Goal: Information Seeking & Learning: Learn about a topic

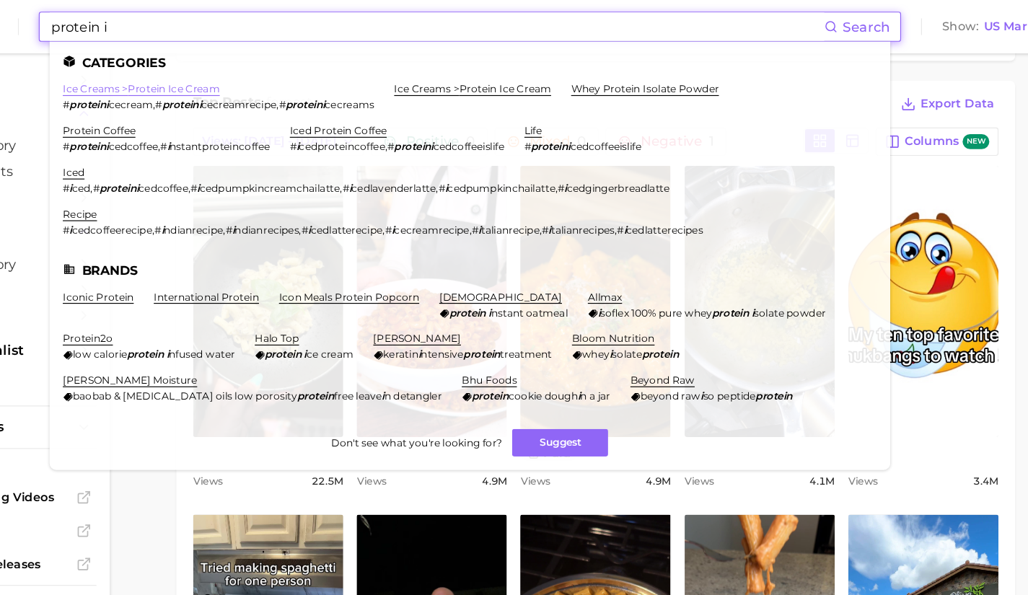
type input "protein i"
click at [261, 78] on link "ice creams > protein ice cream" at bounding box center [215, 76] width 136 height 11
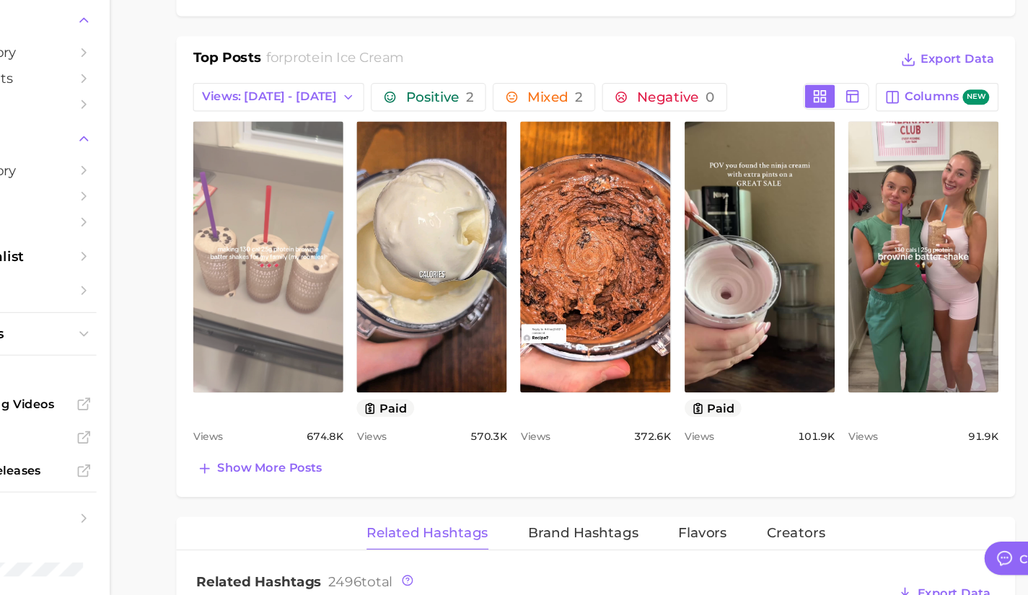
scroll to position [653, 0]
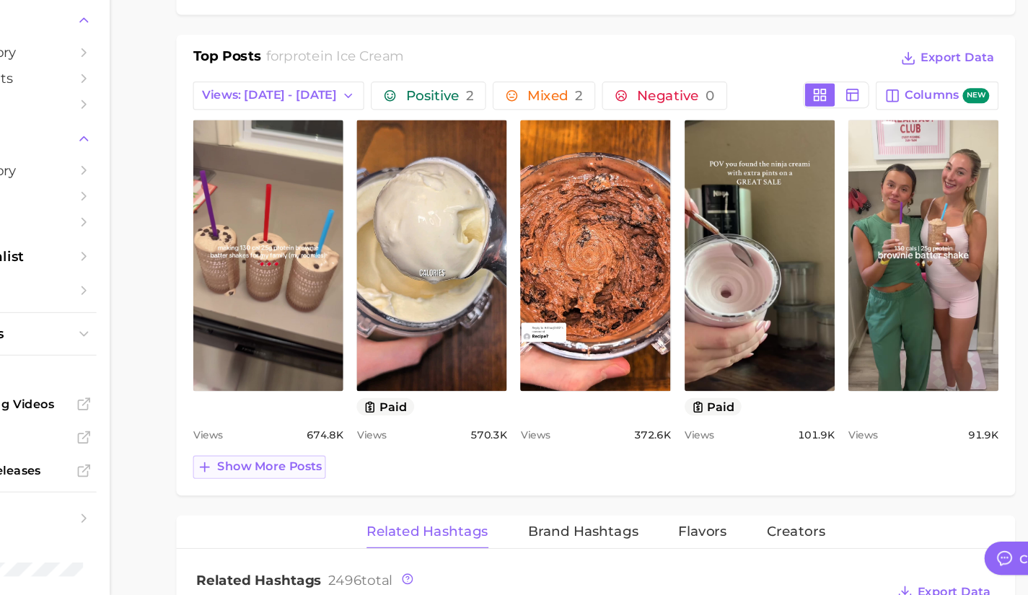
click at [334, 474] on button "Show more posts" at bounding box center [317, 484] width 115 height 20
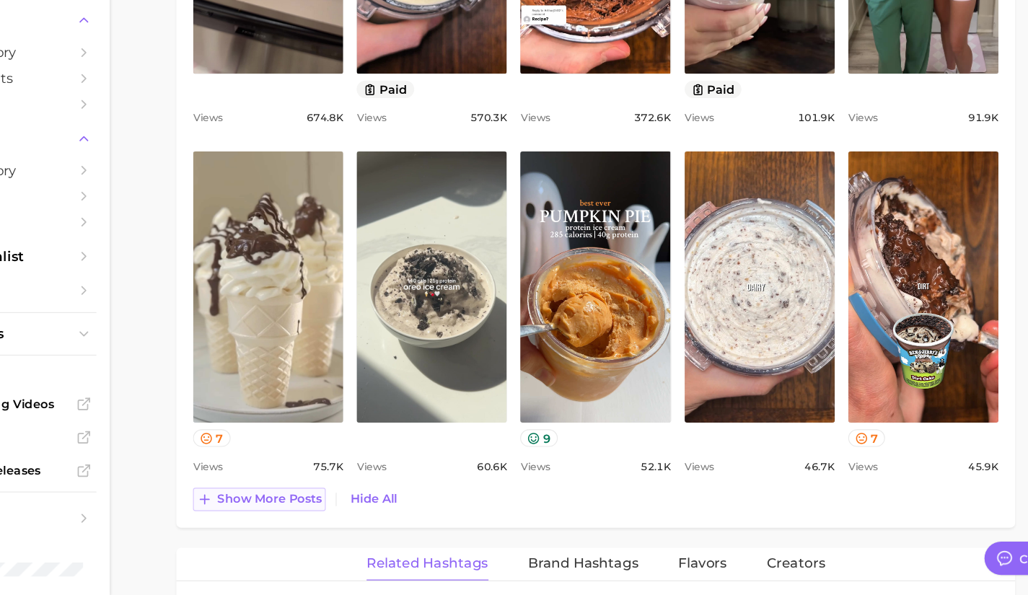
scroll to position [935, 0]
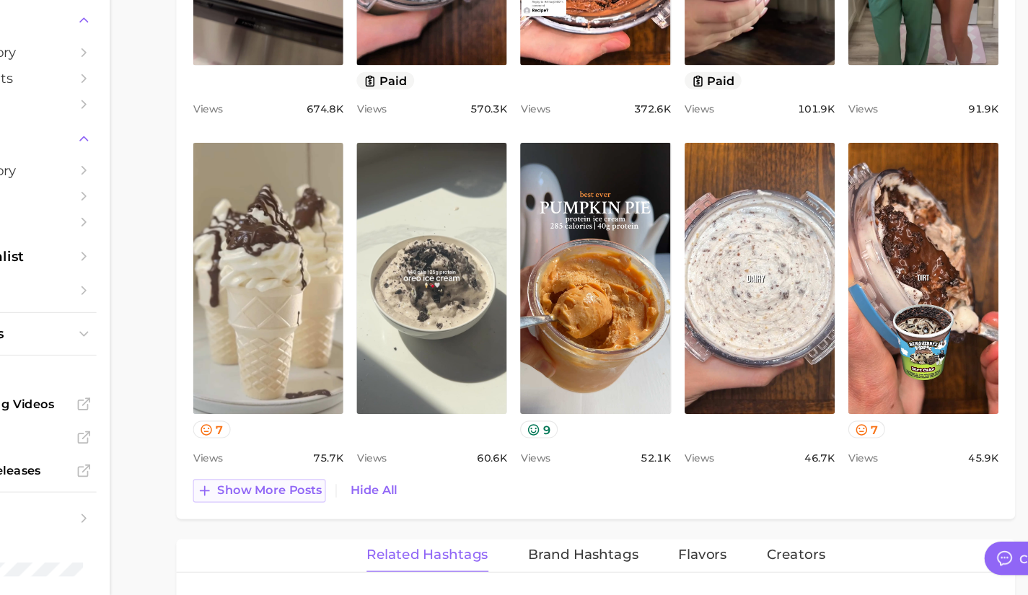
click at [338, 506] on span "Show more posts" at bounding box center [326, 504] width 90 height 12
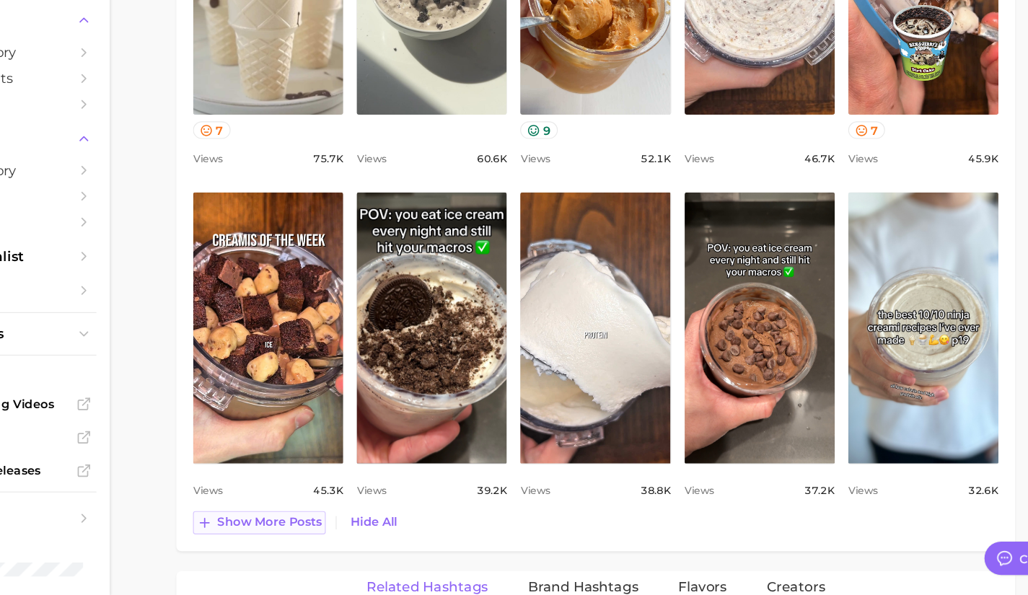
click at [338, 506] on div "Views 45.3k" at bounding box center [325, 504] width 130 height 17
click at [332, 528] on span "Show more posts" at bounding box center [326, 532] width 90 height 12
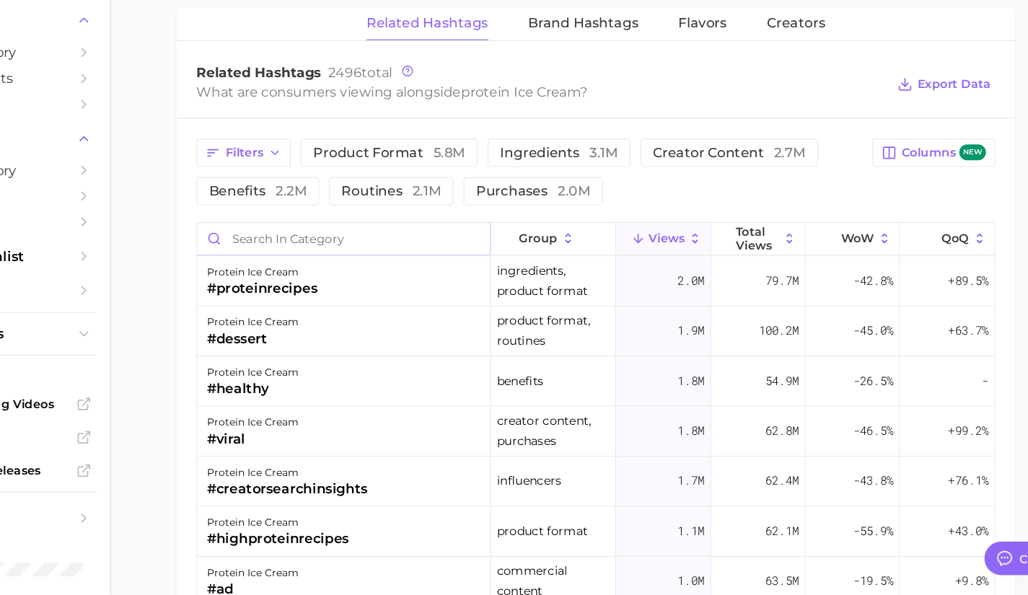
click at [370, 293] on input "Search in category" at bounding box center [389, 286] width 253 height 27
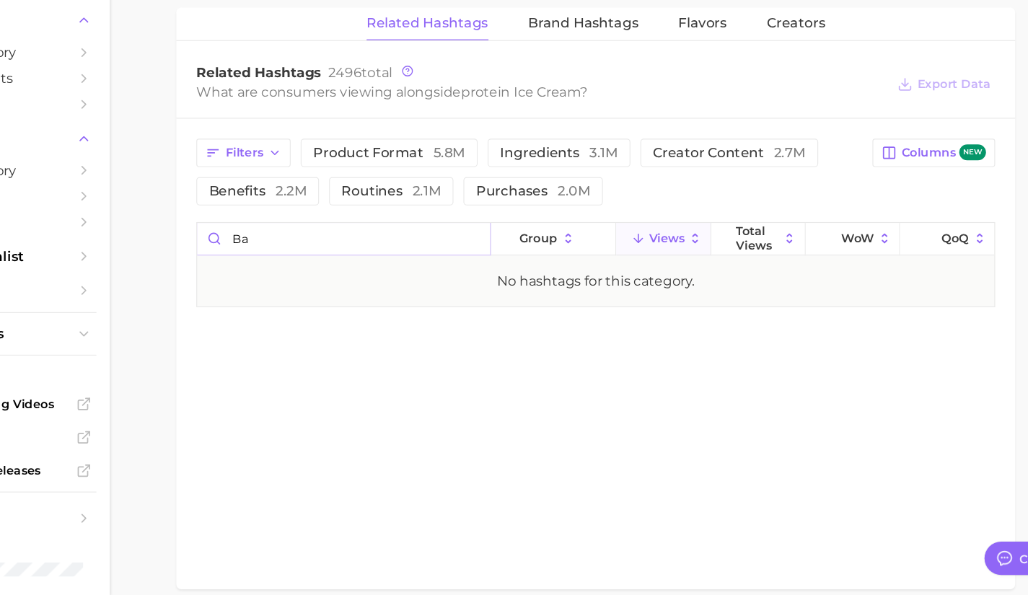
type input "b"
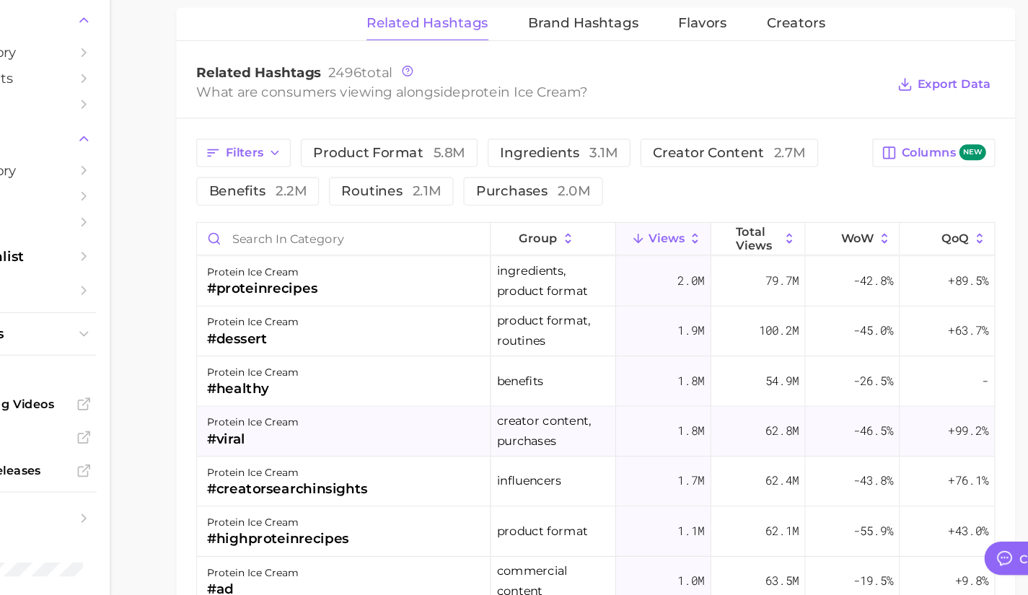
click at [412, 453] on div "protein ice cream #viral" at bounding box center [390, 453] width 254 height 43
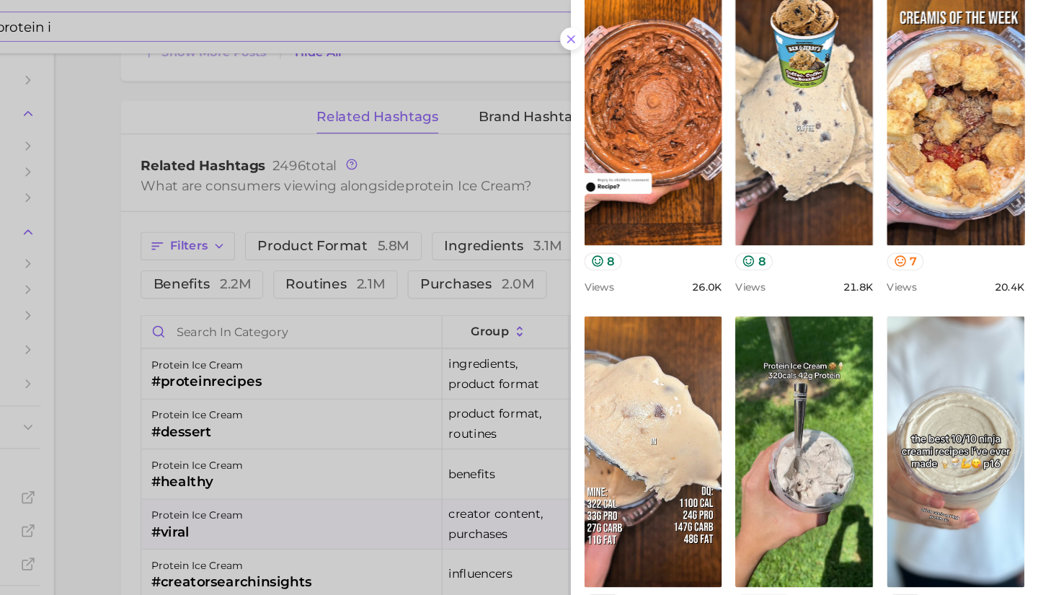
scroll to position [1982, 0]
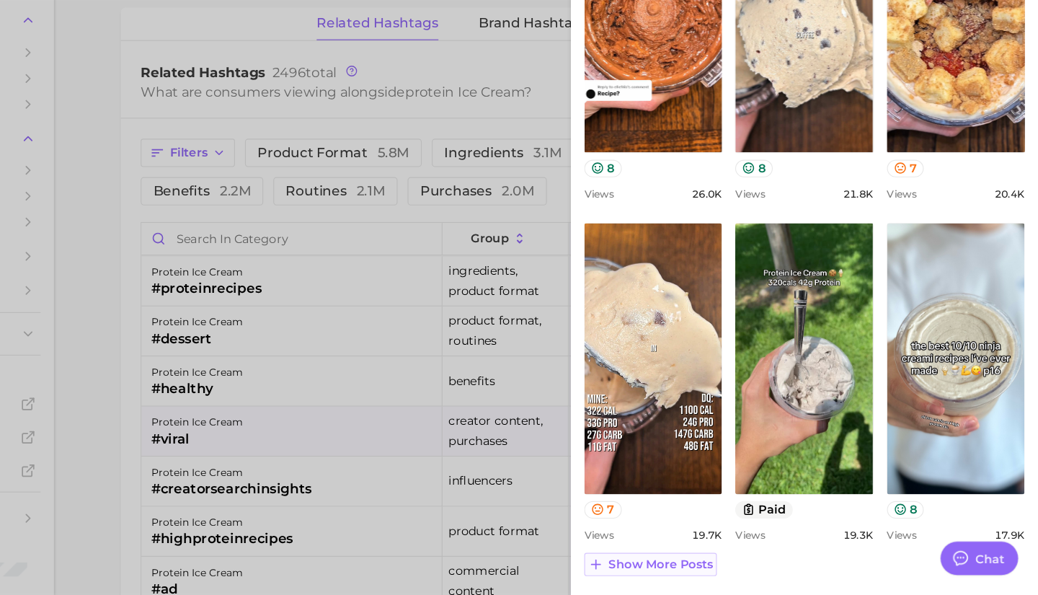
click at [701, 566] on span "Show more posts" at bounding box center [712, 568] width 90 height 12
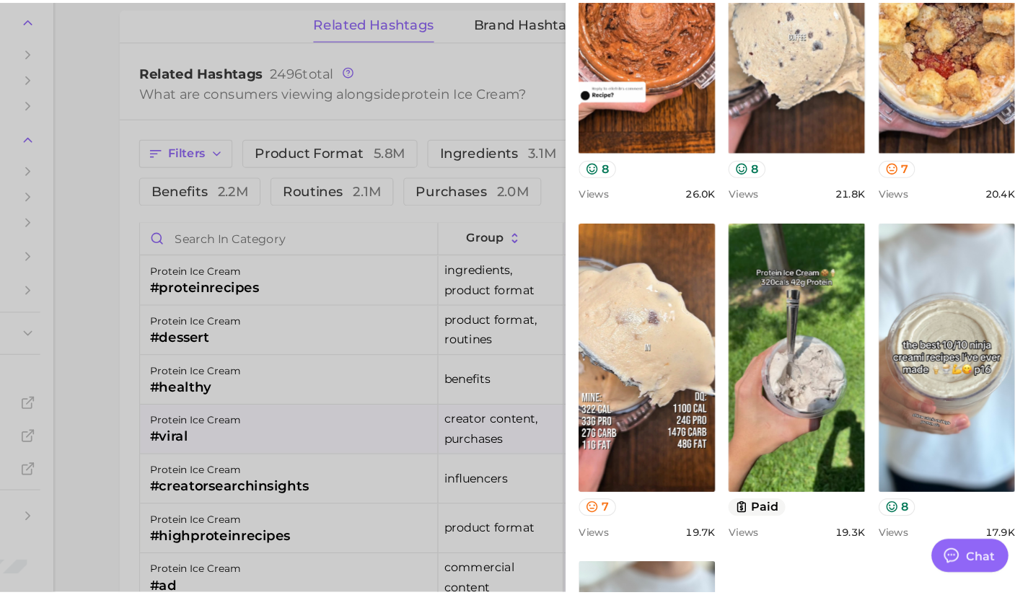
scroll to position [0, 0]
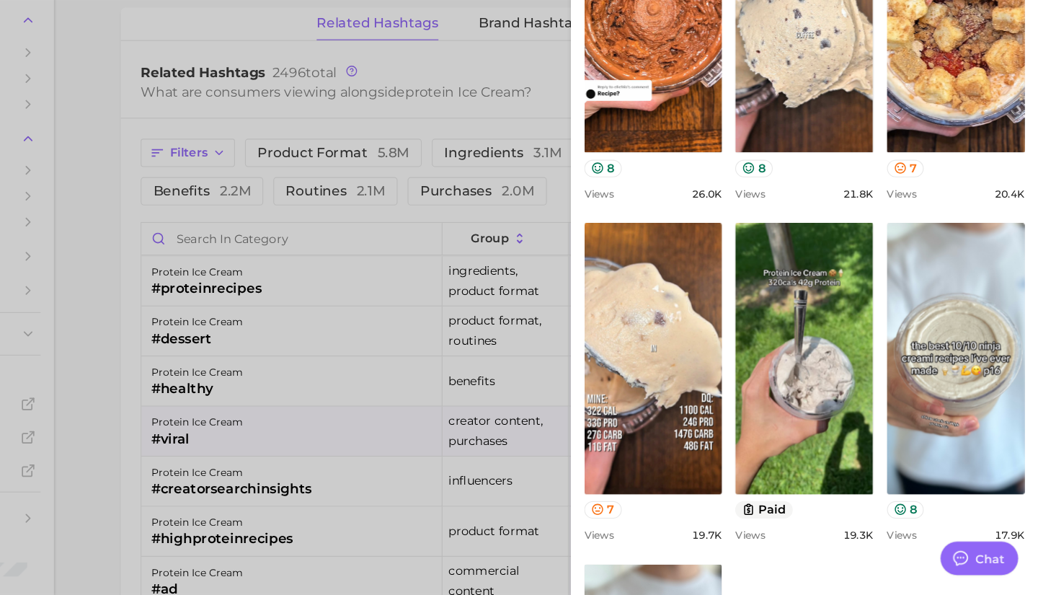
click at [377, 408] on div at bounding box center [519, 297] width 1038 height 595
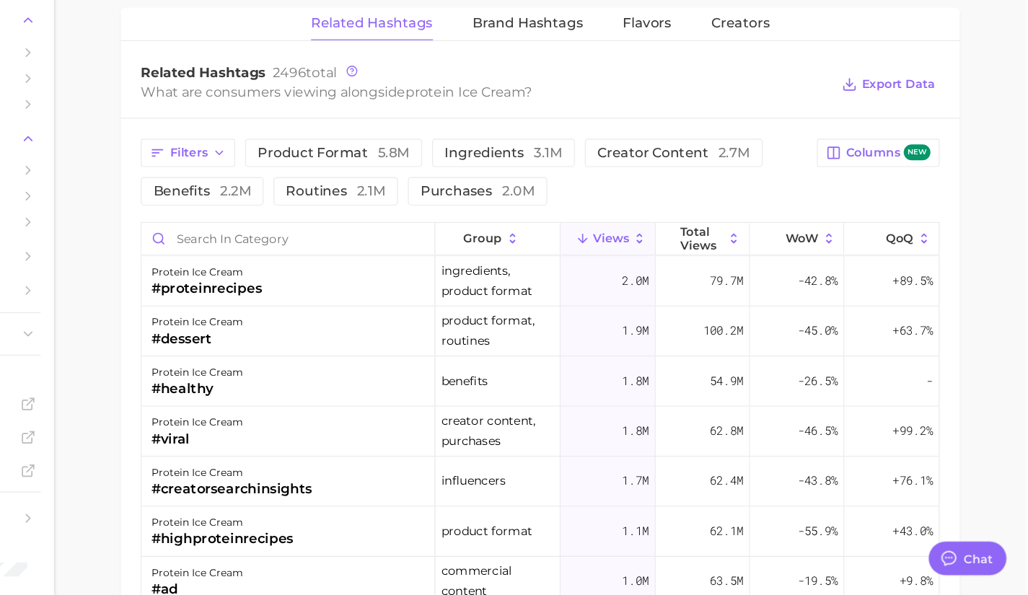
click at [377, 408] on div "protein ice cream #healthy" at bounding box center [390, 410] width 254 height 43
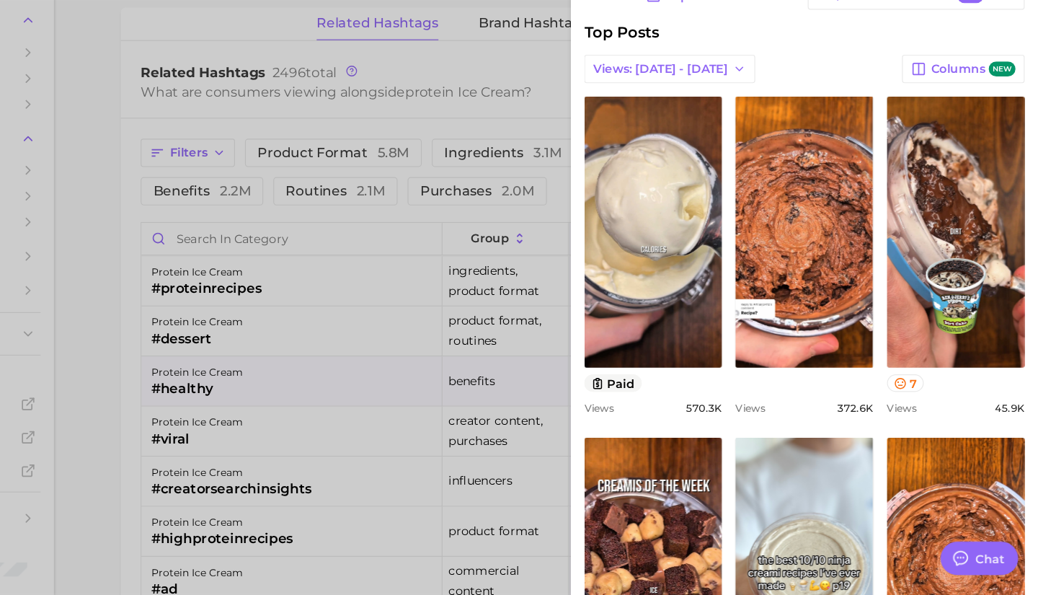
click at [412, 342] on div at bounding box center [519, 297] width 1038 height 595
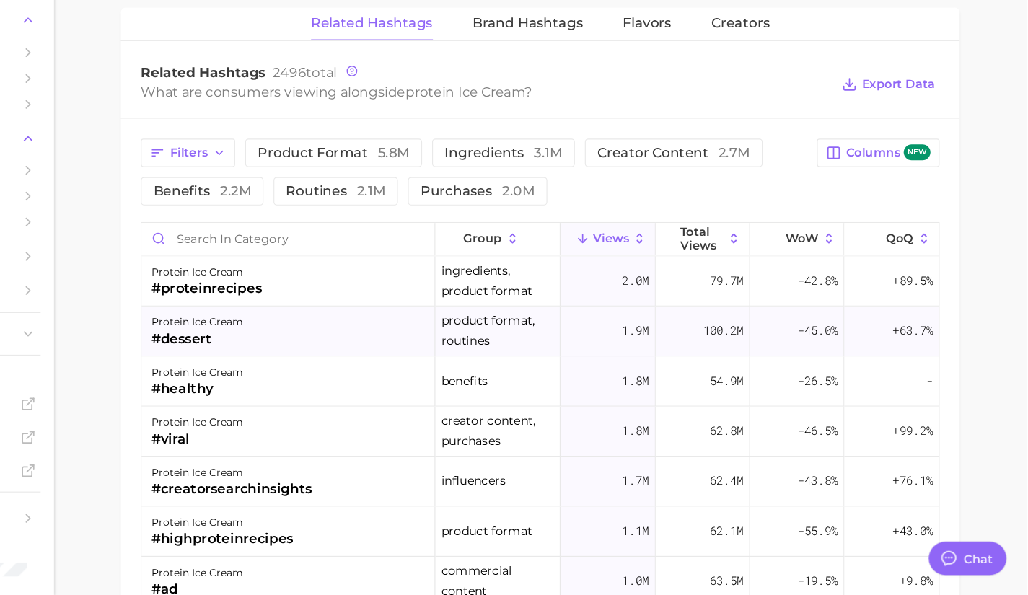
click at [397, 363] on div "protein ice cream #dessert" at bounding box center [390, 366] width 254 height 43
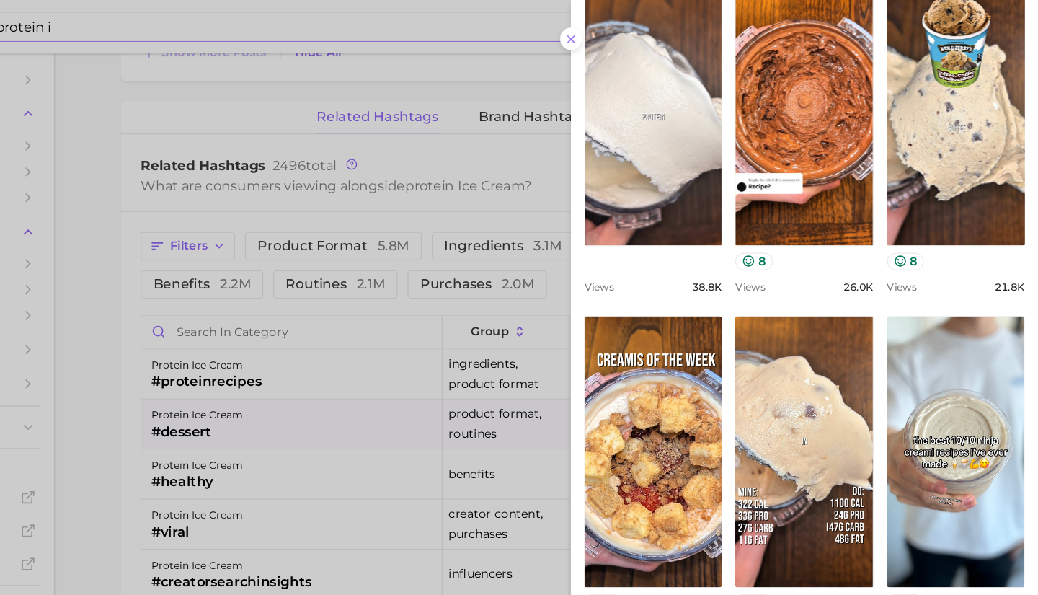
click at [386, 327] on div at bounding box center [519, 297] width 1038 height 595
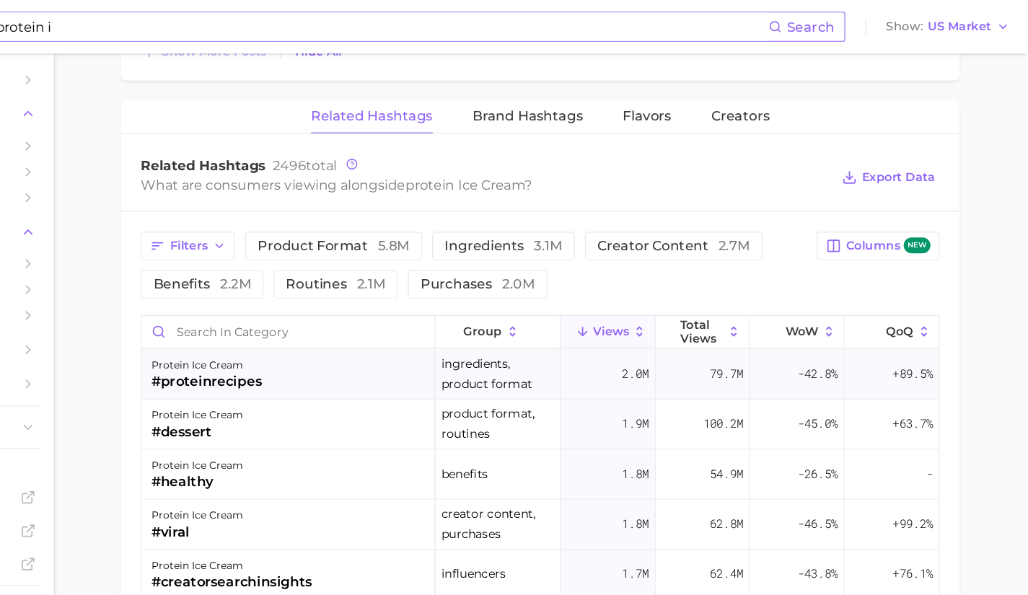
click at [397, 343] on div "protein ice cream #proteinrecipes" at bounding box center [390, 323] width 254 height 43
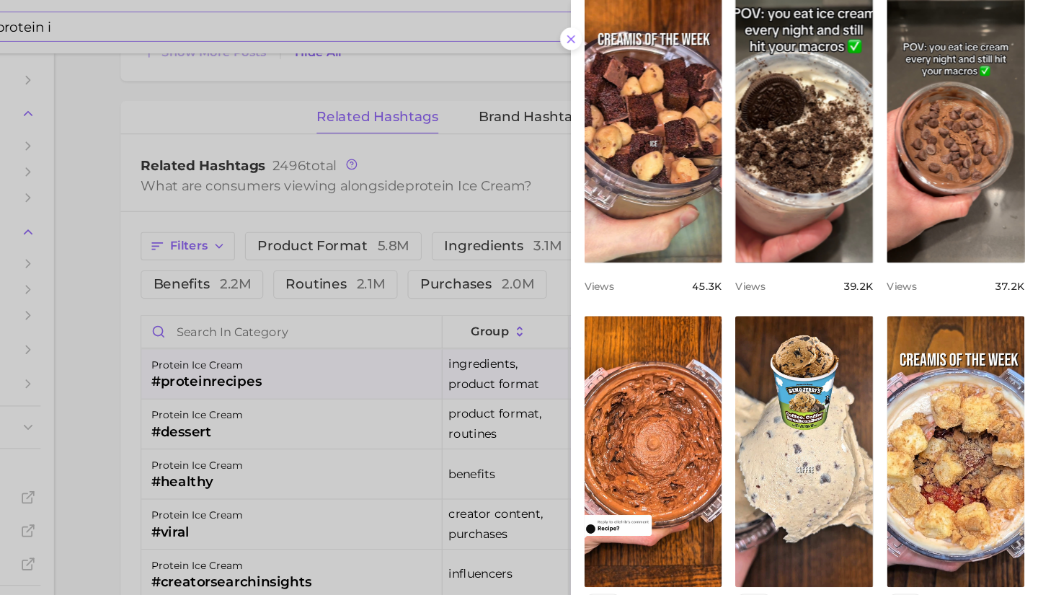
click at [443, 418] on div at bounding box center [519, 297] width 1038 height 595
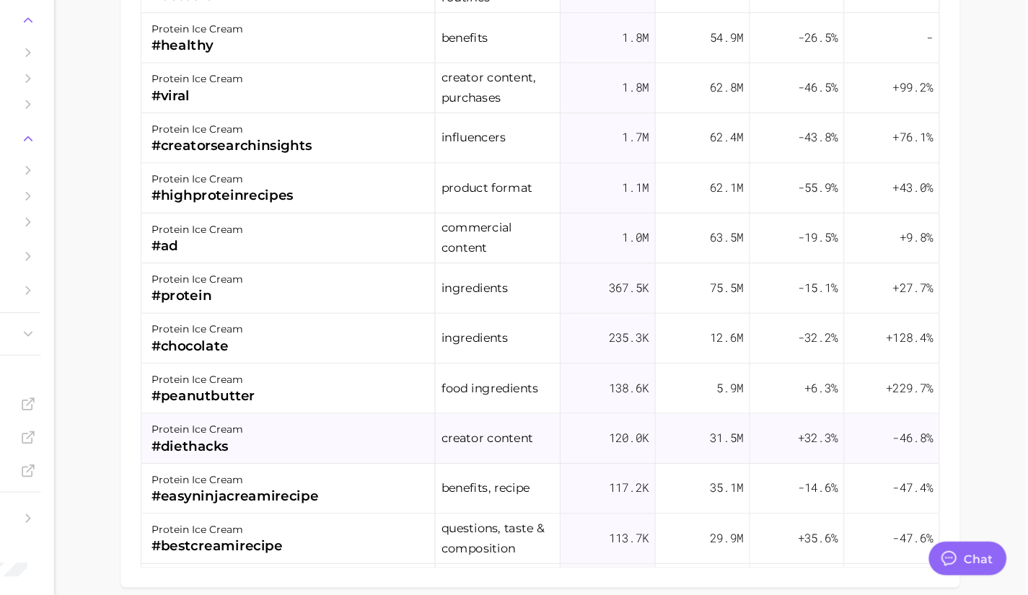
click at [368, 463] on div "protein ice cream #diethacks" at bounding box center [390, 459] width 254 height 43
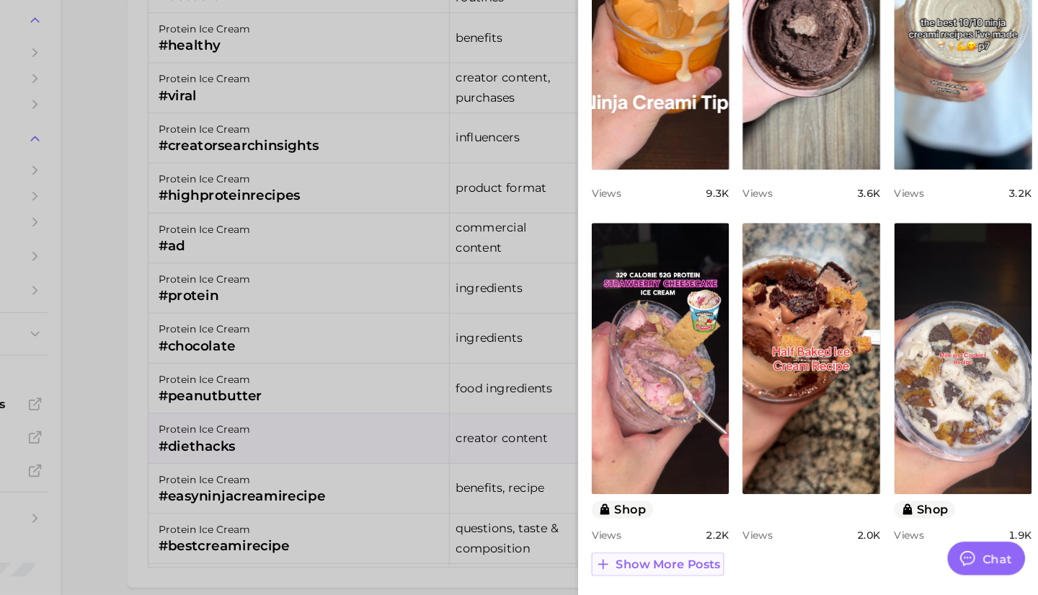
click at [728, 573] on button "Show more posts" at bounding box center [703, 568] width 115 height 20
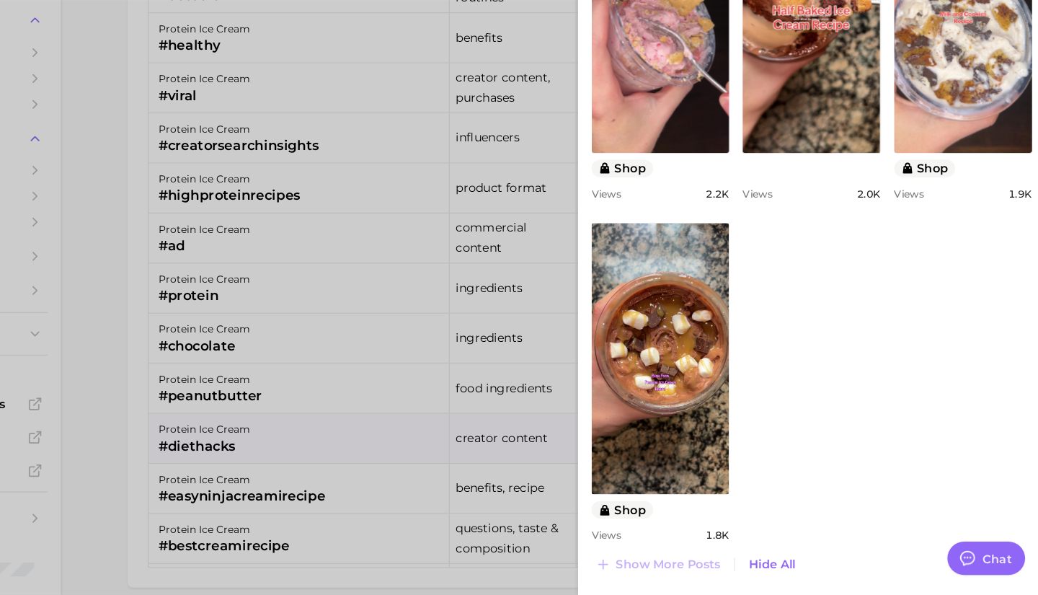
click at [385, 526] on div at bounding box center [519, 297] width 1038 height 595
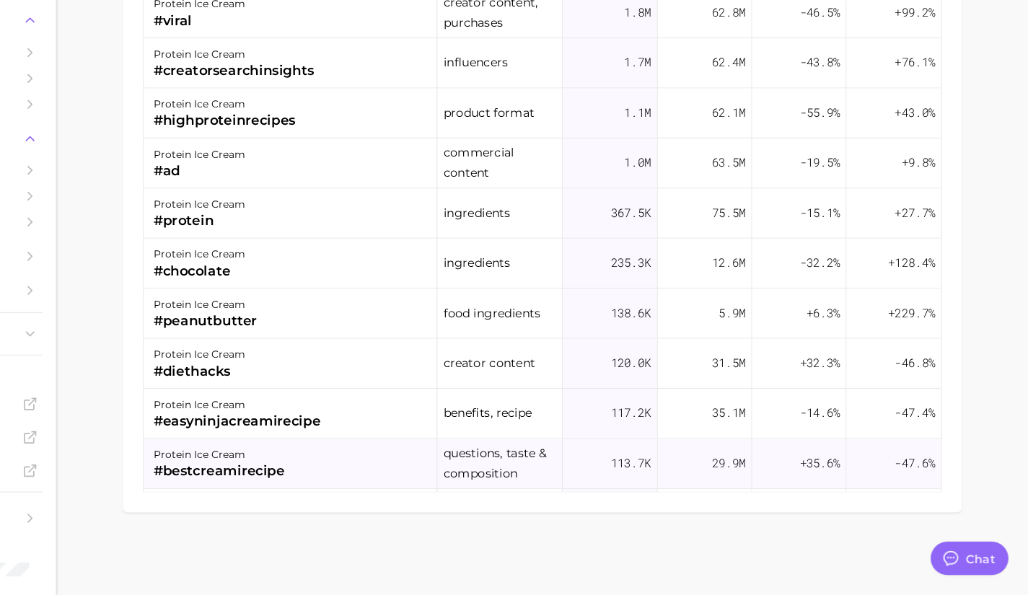
click at [387, 482] on div "protein ice cream #bestcreamirecipe" at bounding box center [390, 481] width 254 height 43
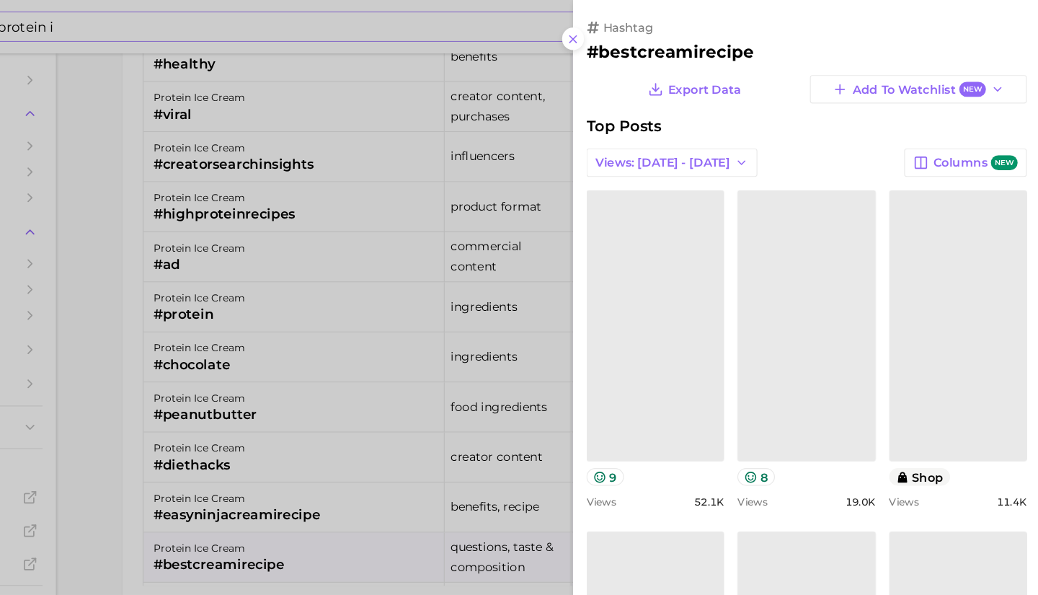
click at [842, 387] on link "view post on TikTok" at bounding box center [836, 281] width 119 height 234
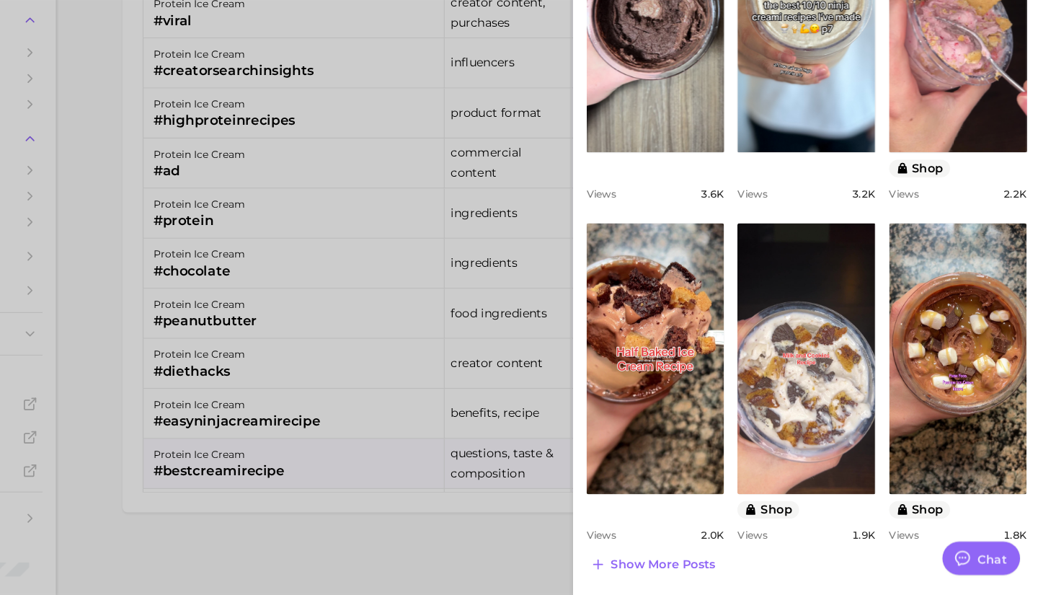
click at [384, 429] on div at bounding box center [519, 297] width 1038 height 595
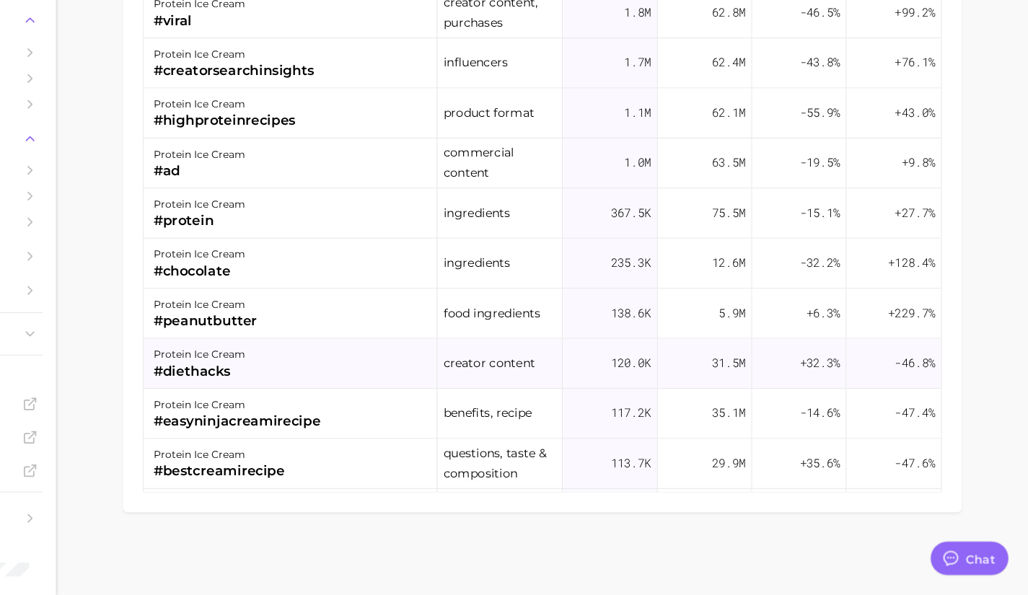
click at [368, 412] on div "protein ice cream #diethacks" at bounding box center [390, 395] width 254 height 43
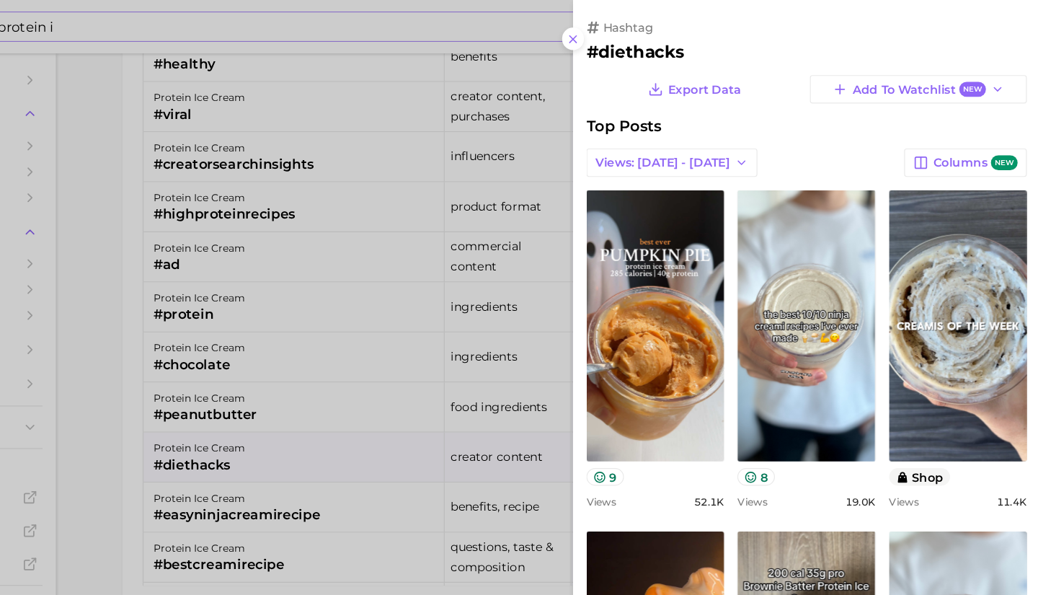
click at [343, 337] on div at bounding box center [519, 297] width 1038 height 595
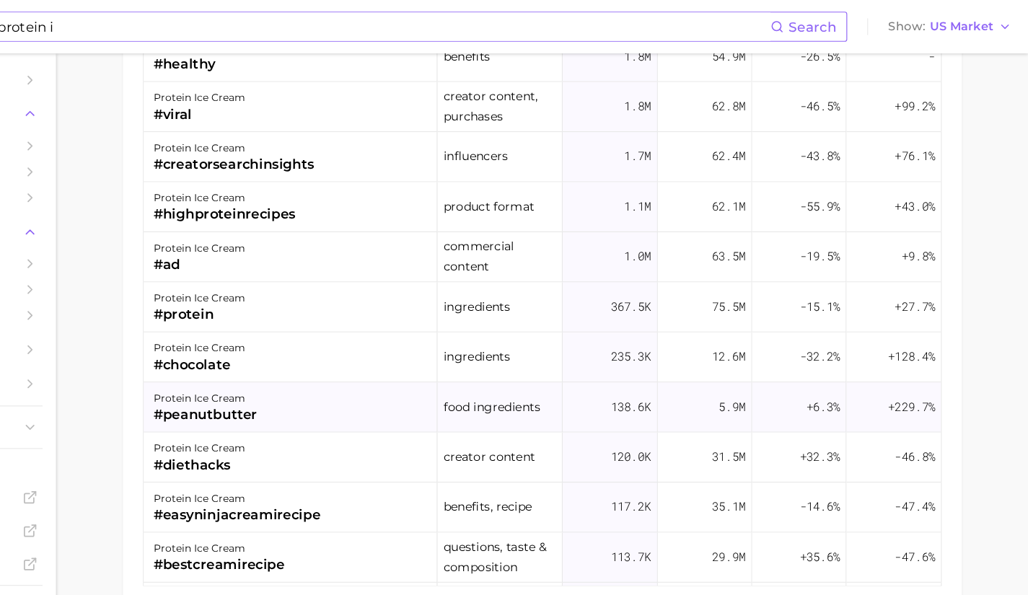
click at [345, 355] on div "#peanutbutter" at bounding box center [316, 358] width 89 height 17
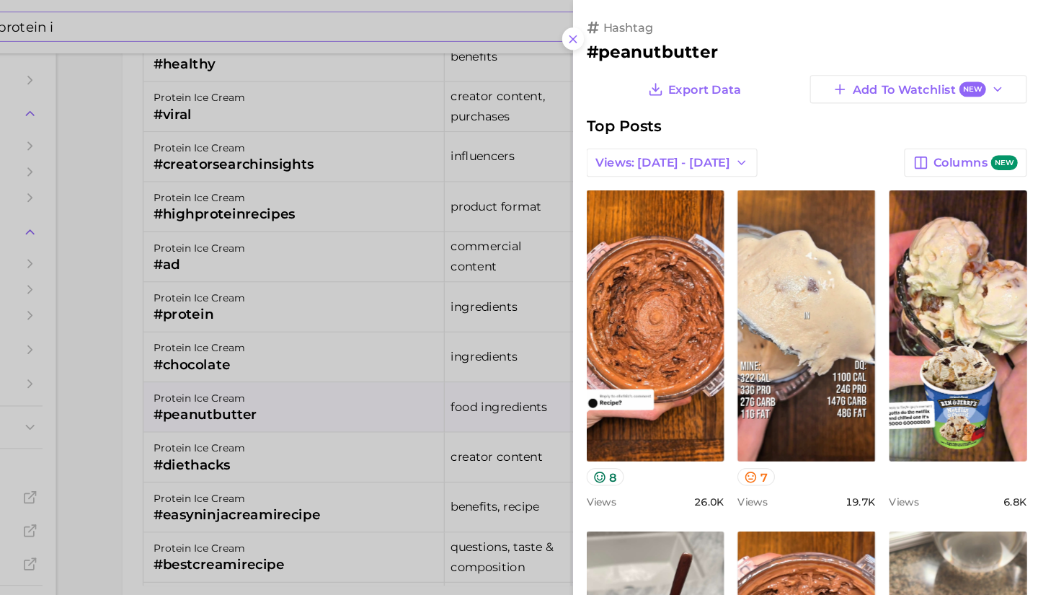
click at [254, 179] on div at bounding box center [519, 297] width 1038 height 595
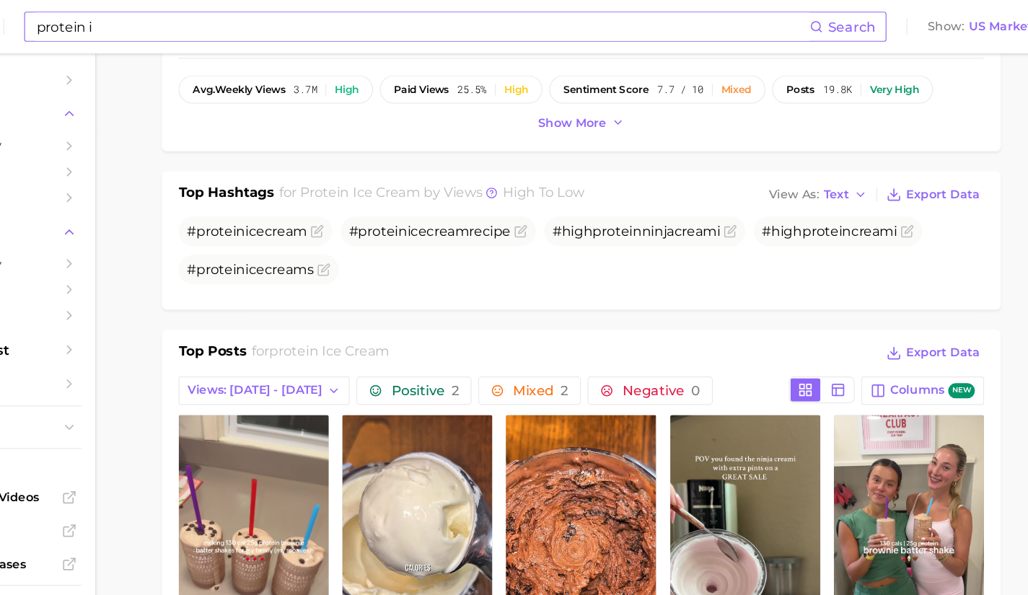
scroll to position [478, 0]
click at [267, 26] on input "protein i" at bounding box center [470, 23] width 669 height 25
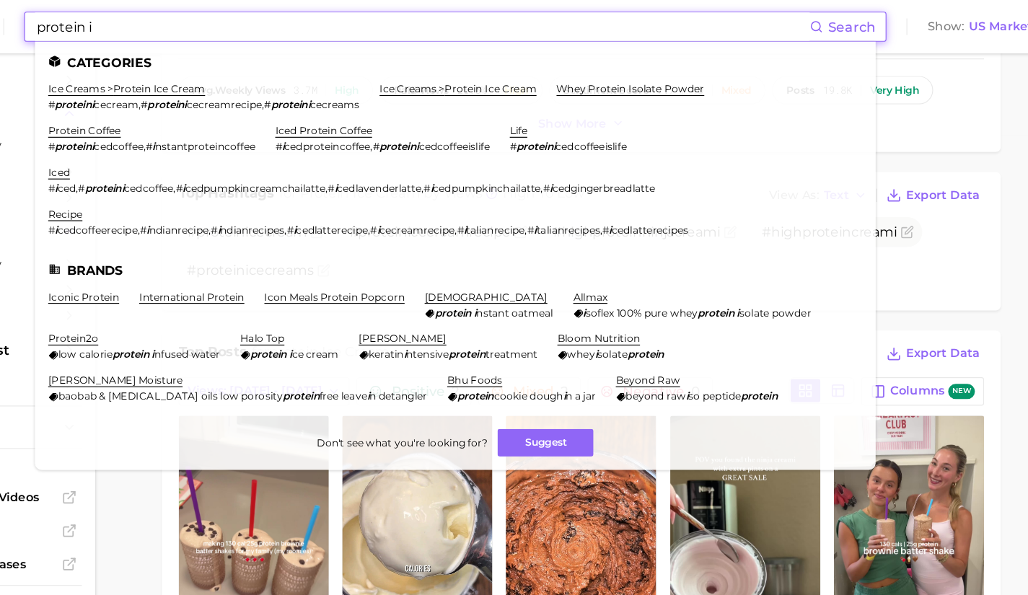
drag, startPoint x: 267, startPoint y: 26, endPoint x: 105, endPoint y: 37, distance: 161.9
click at [105, 37] on div "protein i Search Categories ice creams > protein ice cream # proteini cecream ,…" at bounding box center [513, 23] width 999 height 46
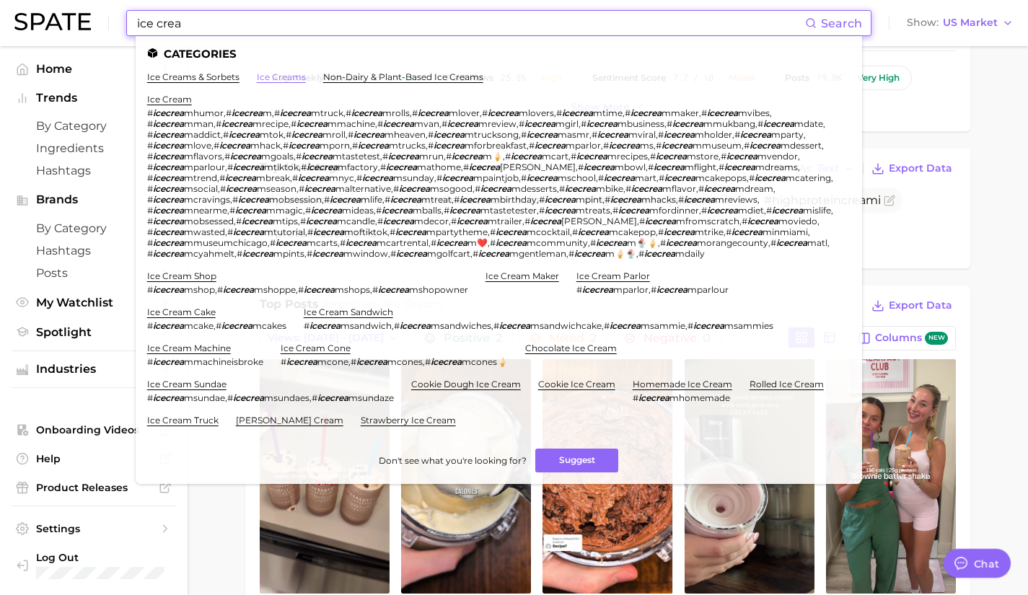
type input "ice crea"
click at [272, 76] on link "ice creams" at bounding box center [281, 76] width 49 height 11
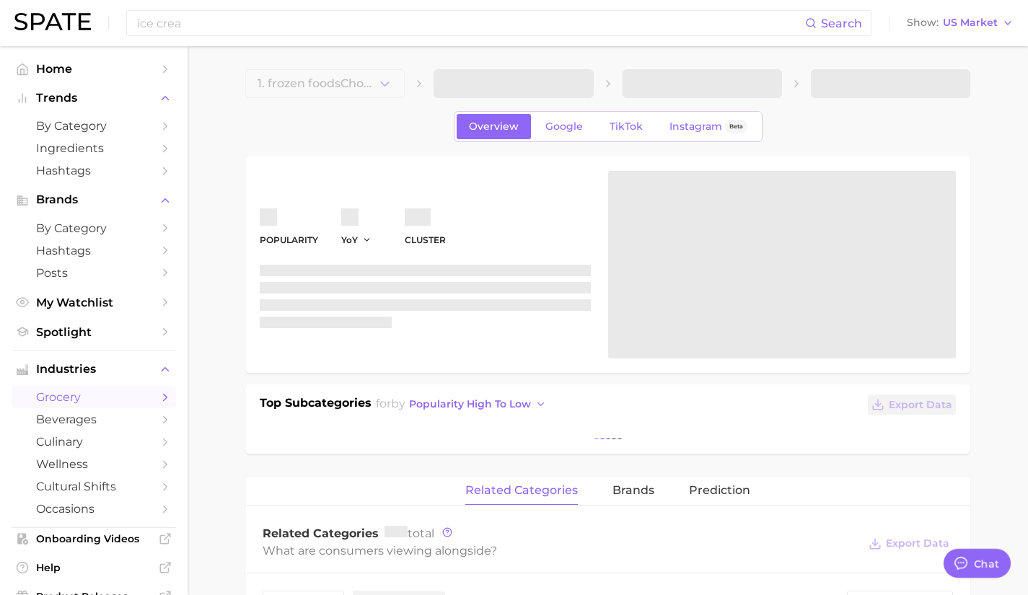
type textarea "x"
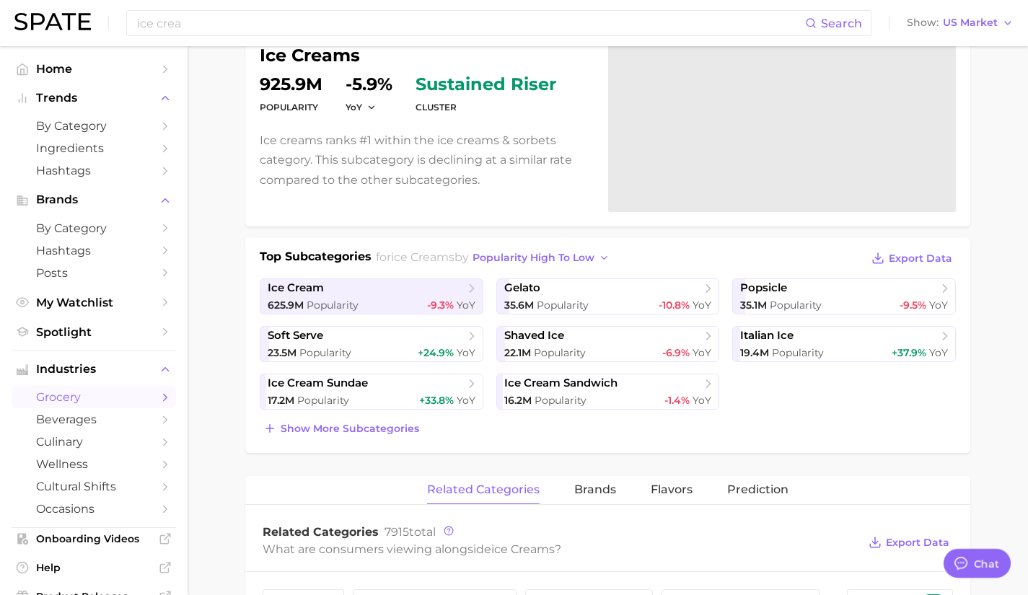
scroll to position [147, 0]
click at [306, 436] on button "Show more subcategories" at bounding box center [341, 428] width 163 height 20
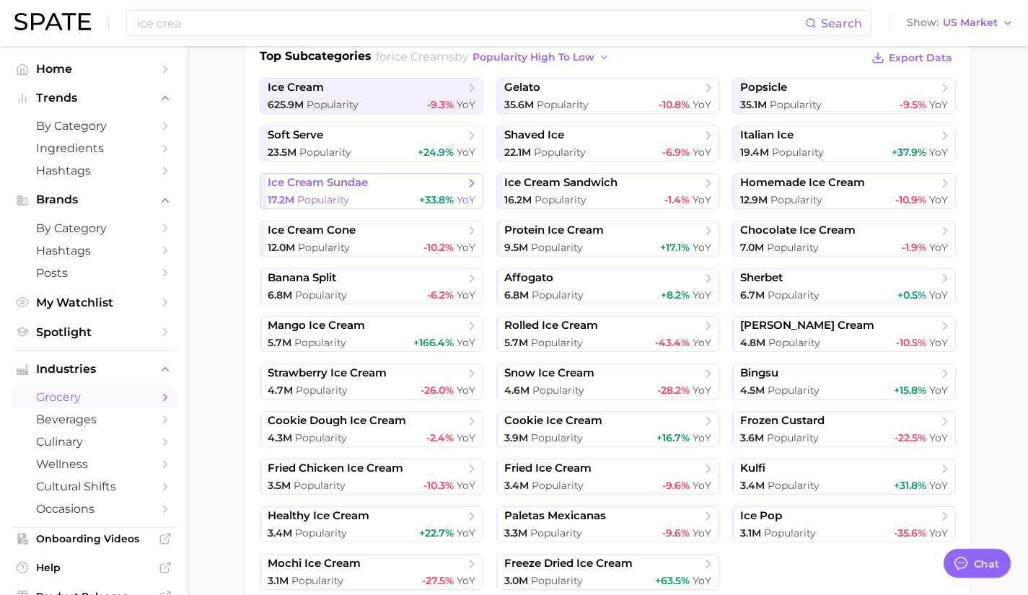
scroll to position [345, 0]
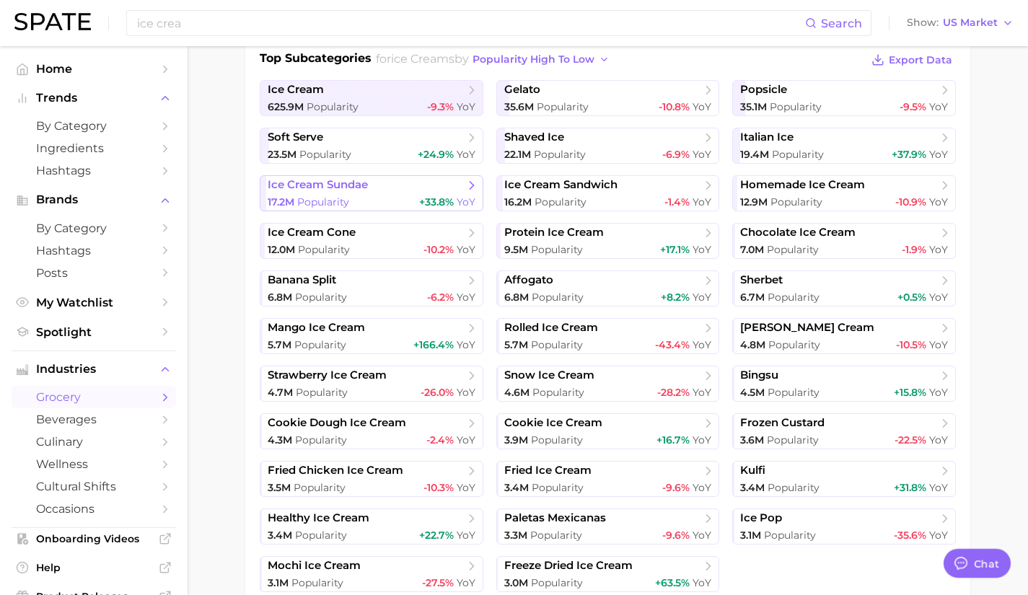
click at [473, 401] on link "strawberry ice cream 4.7m Popularity -26.0% YoY" at bounding box center [372, 384] width 224 height 36
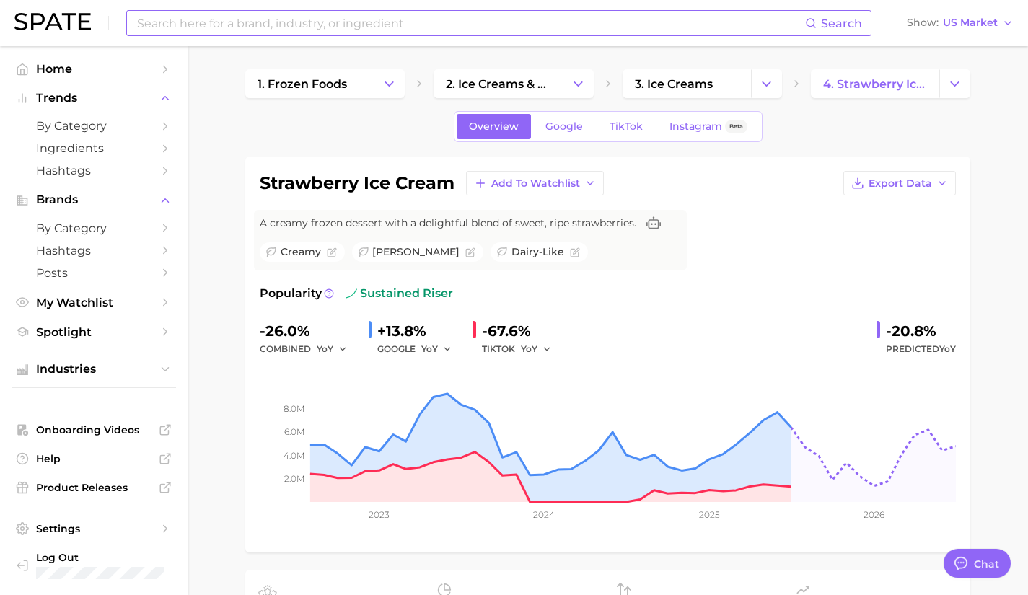
click at [317, 29] on input at bounding box center [470, 23] width 669 height 25
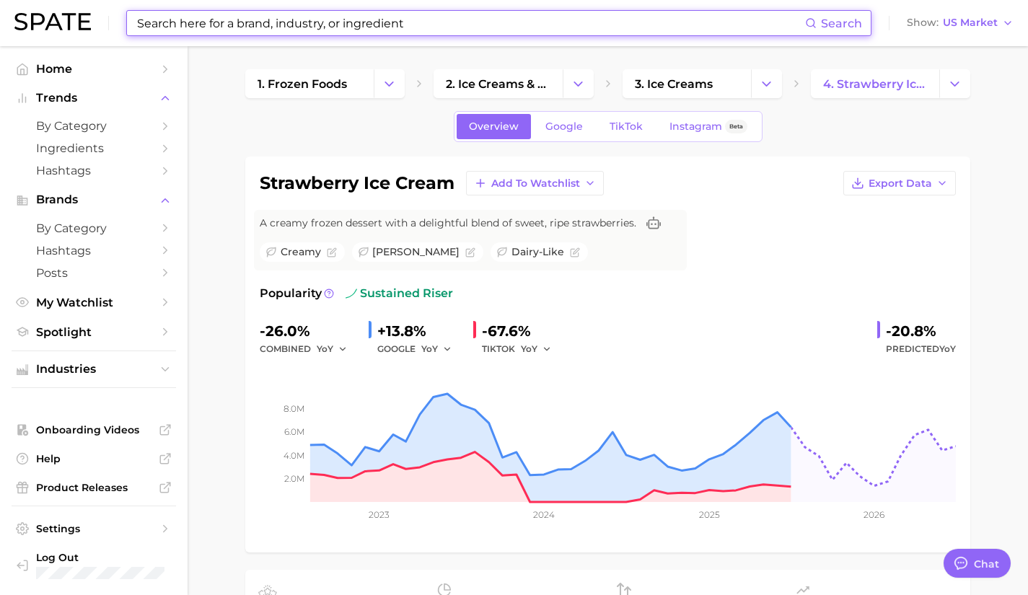
paste input "Propitious"
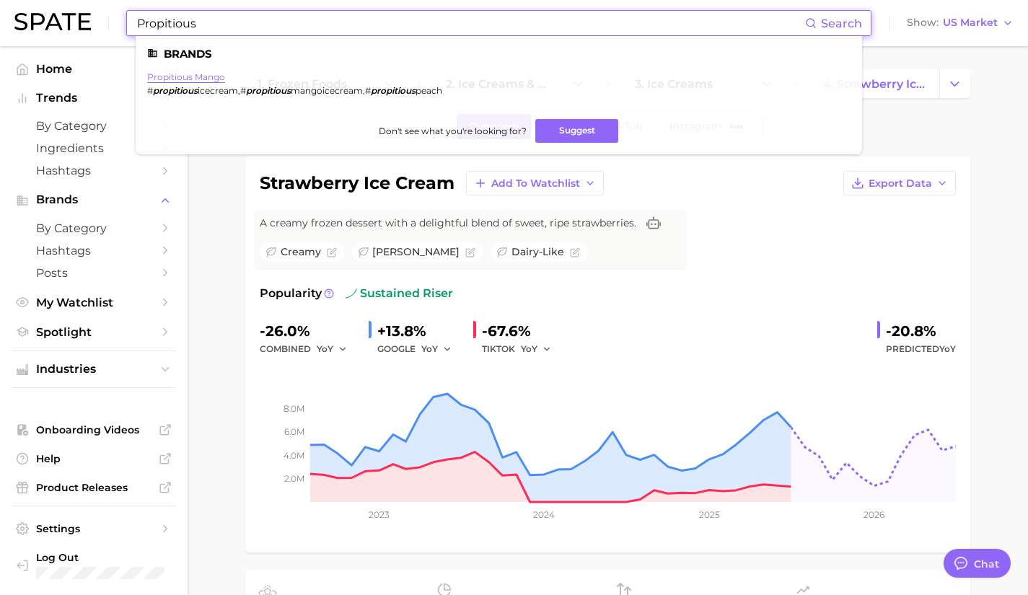
type input "Propitious"
click at [205, 74] on link "propitious mango" at bounding box center [186, 76] width 78 height 11
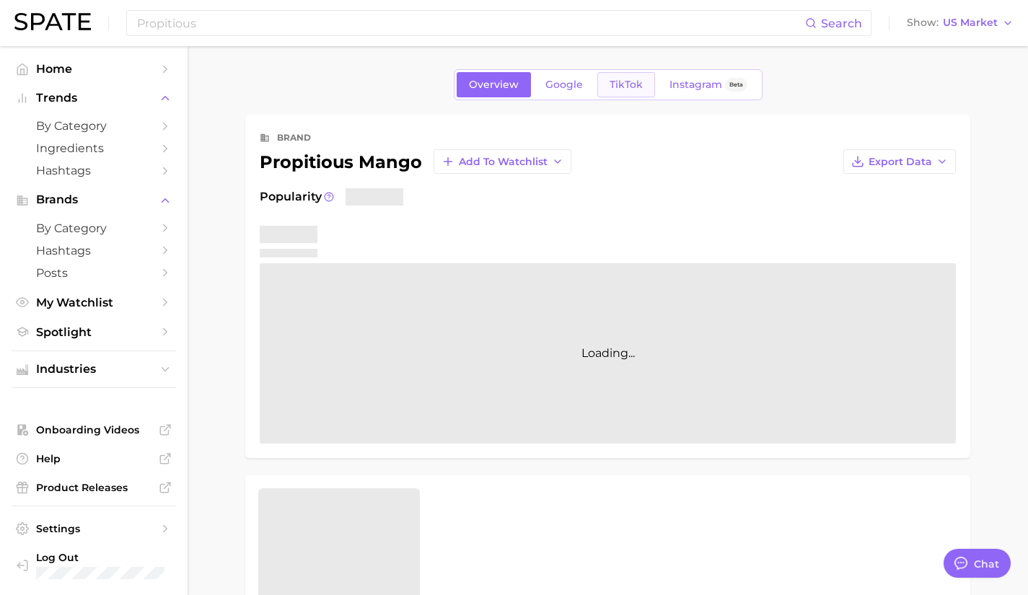
click at [639, 87] on span "TikTok" at bounding box center [625, 85] width 33 height 12
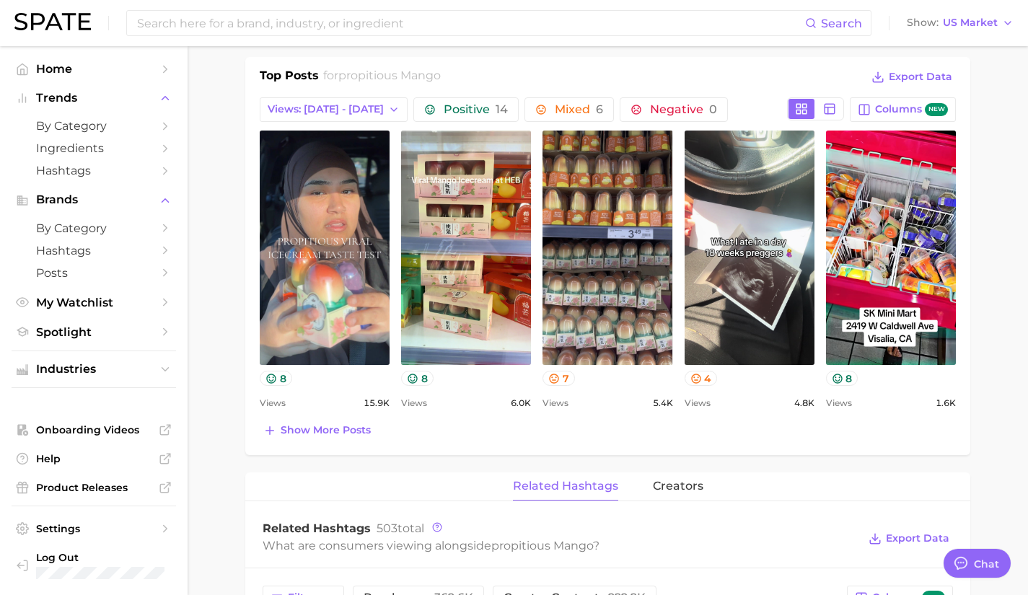
scroll to position [596, 0]
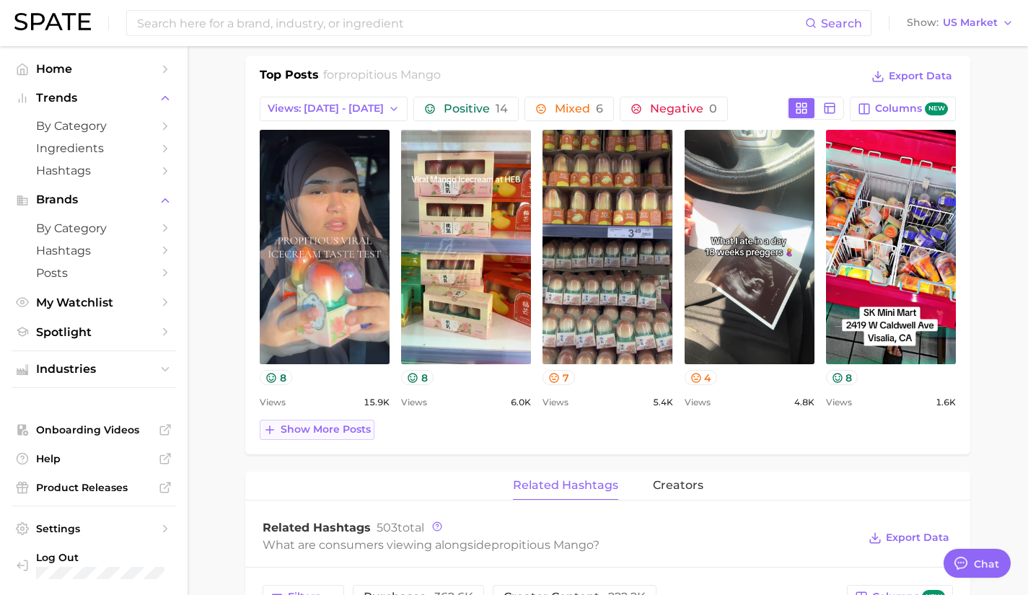
click at [322, 431] on span "Show more posts" at bounding box center [326, 429] width 90 height 12
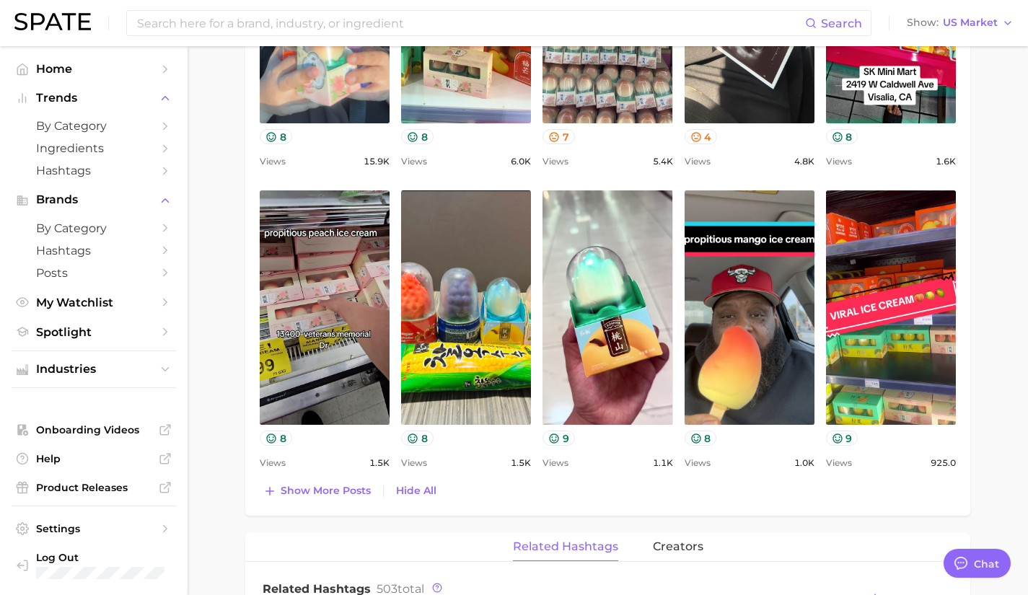
scroll to position [836, 0]
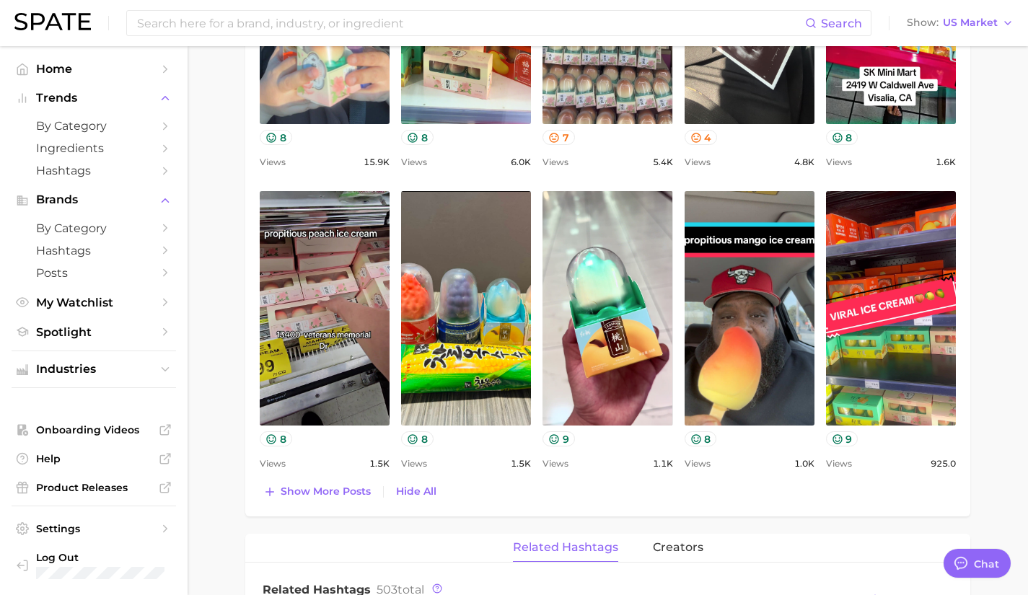
click at [239, 322] on main "Overview Google TikTok Instagram Beta brand propitious mango Add to Watchlist E…" at bounding box center [607, 323] width 840 height 2227
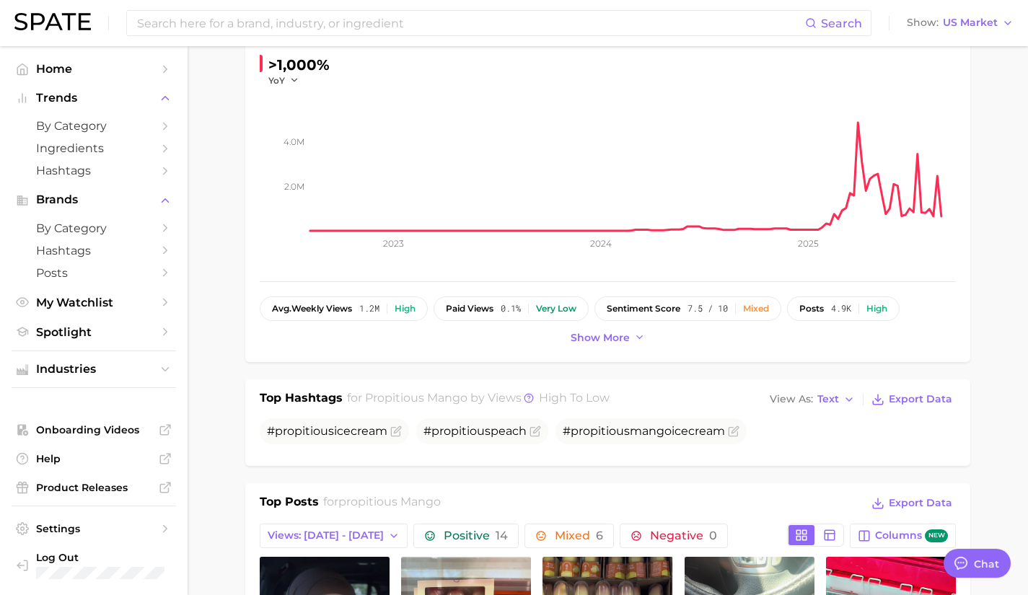
scroll to position [153, 0]
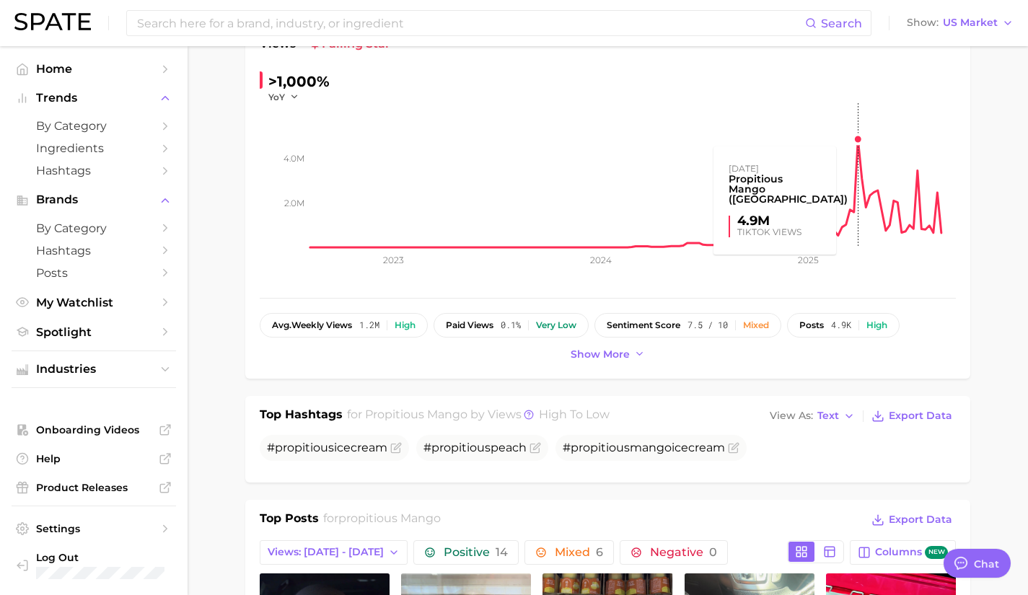
click at [853, 143] on rect at bounding box center [632, 175] width 645 height 144
click at [857, 144] on rect at bounding box center [632, 175] width 645 height 144
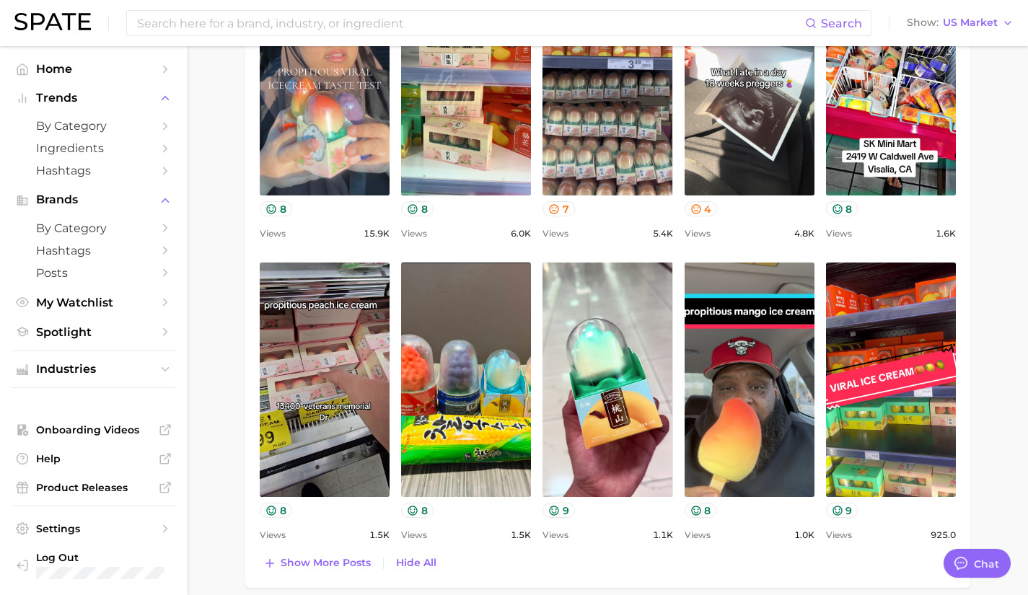
scroll to position [836, 0]
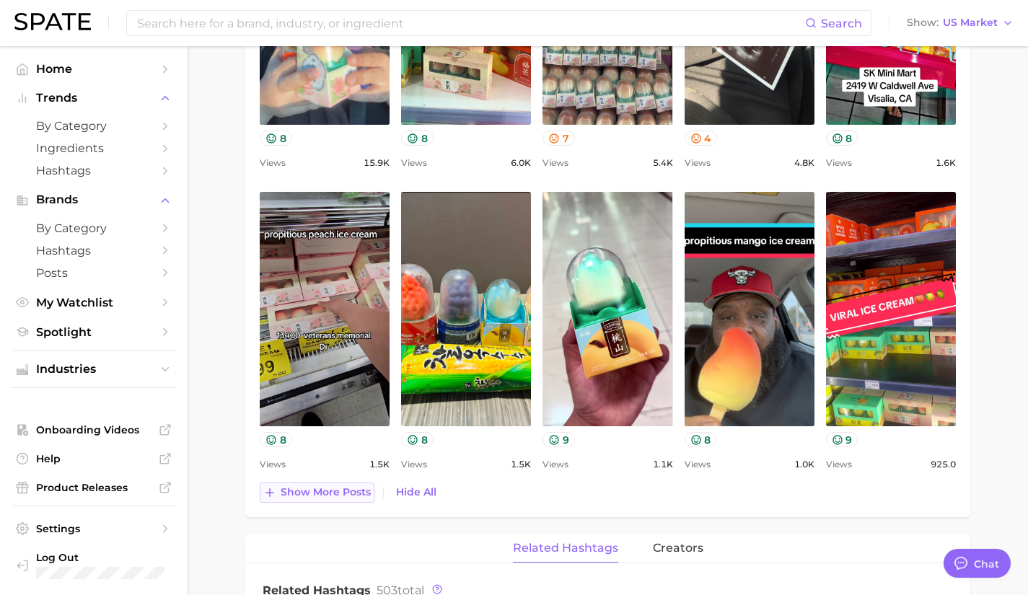
click at [345, 495] on span "Show more posts" at bounding box center [326, 492] width 90 height 12
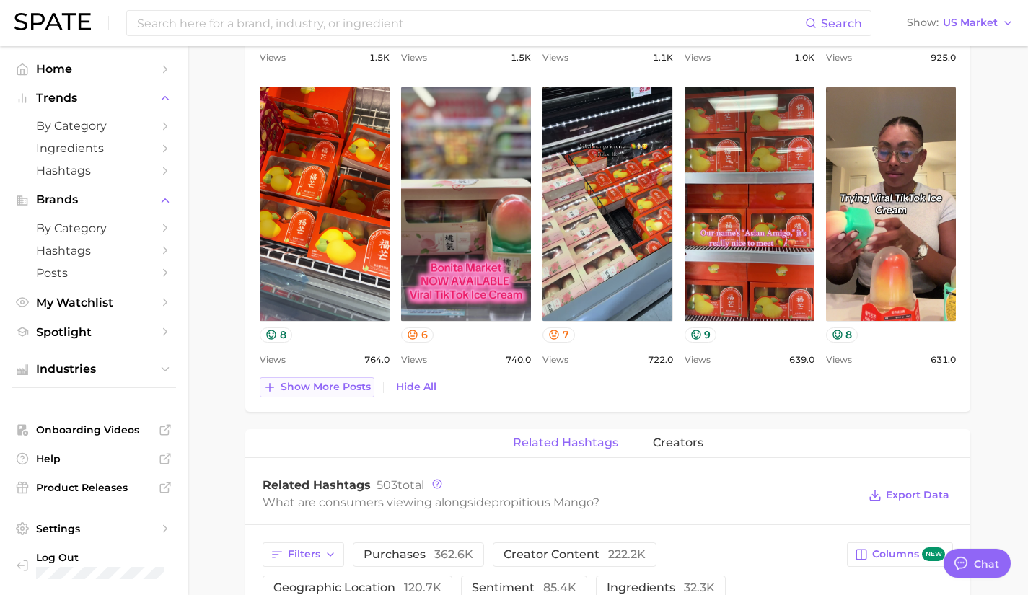
scroll to position [1243, 0]
click at [328, 393] on button "Show more posts" at bounding box center [317, 386] width 115 height 20
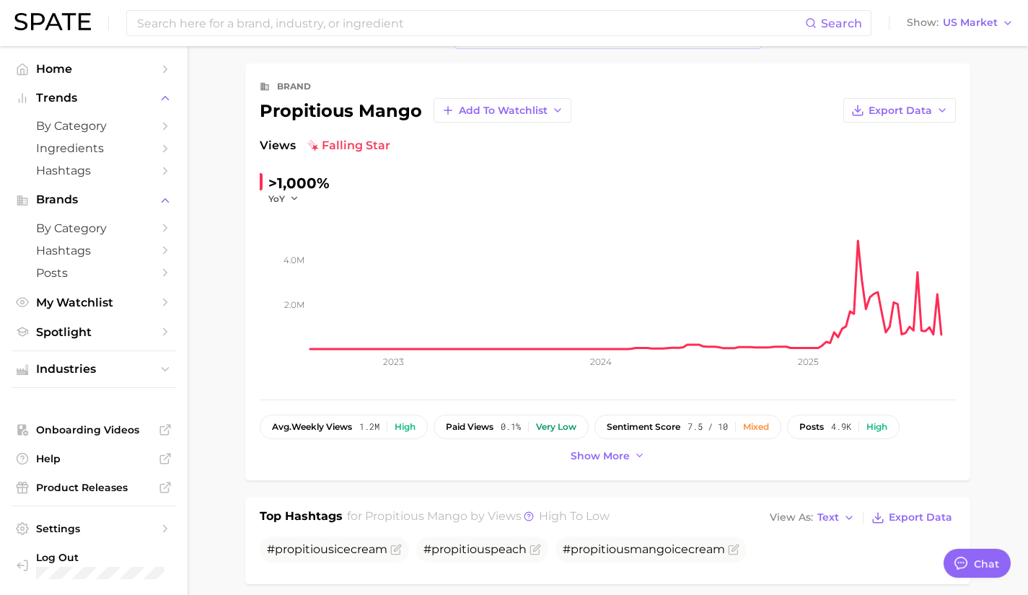
scroll to position [0, 0]
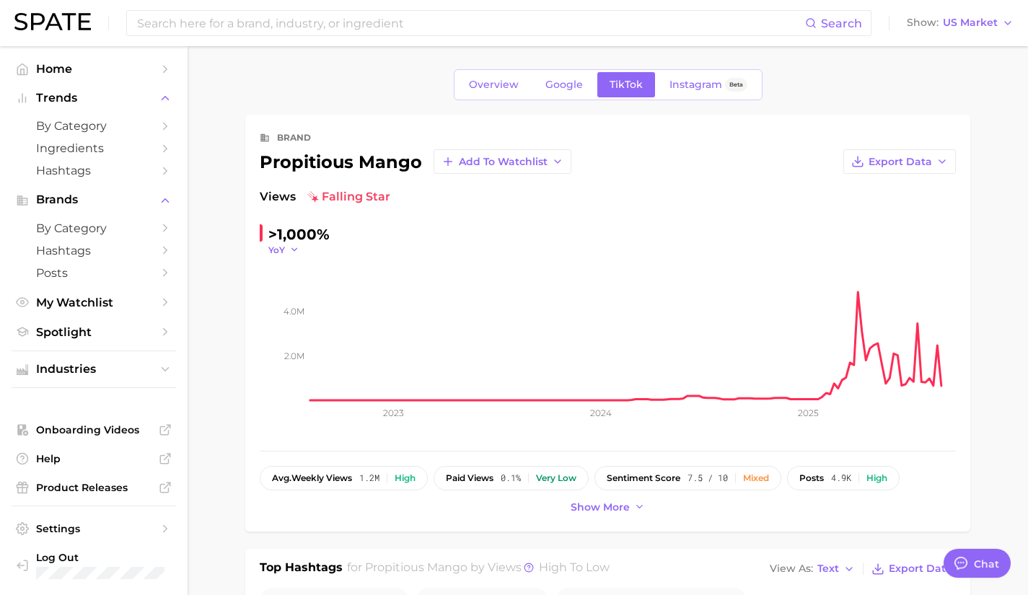
click at [290, 249] on icon "button" at bounding box center [294, 249] width 10 height 10
click at [300, 304] on button "QoQ" at bounding box center [347, 296] width 159 height 26
click at [293, 247] on icon "button" at bounding box center [298, 249] width 10 height 10
click at [303, 323] on button "MoM" at bounding box center [347, 322] width 159 height 26
click at [295, 252] on icon "button" at bounding box center [299, 249] width 10 height 10
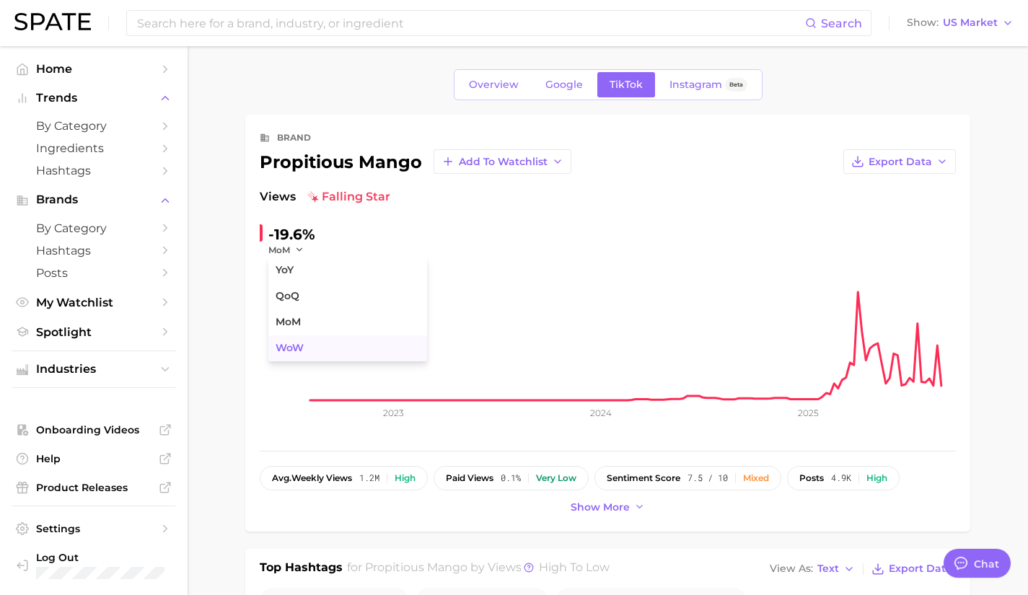
click at [308, 349] on button "WoW" at bounding box center [347, 348] width 159 height 26
click at [301, 242] on div "-73.6%" at bounding box center [292, 234] width 49 height 23
click at [301, 246] on icon "button" at bounding box center [303, 249] width 10 height 10
click at [315, 315] on button "MoM" at bounding box center [347, 322] width 159 height 26
